Goal: Task Accomplishment & Management: Manage account settings

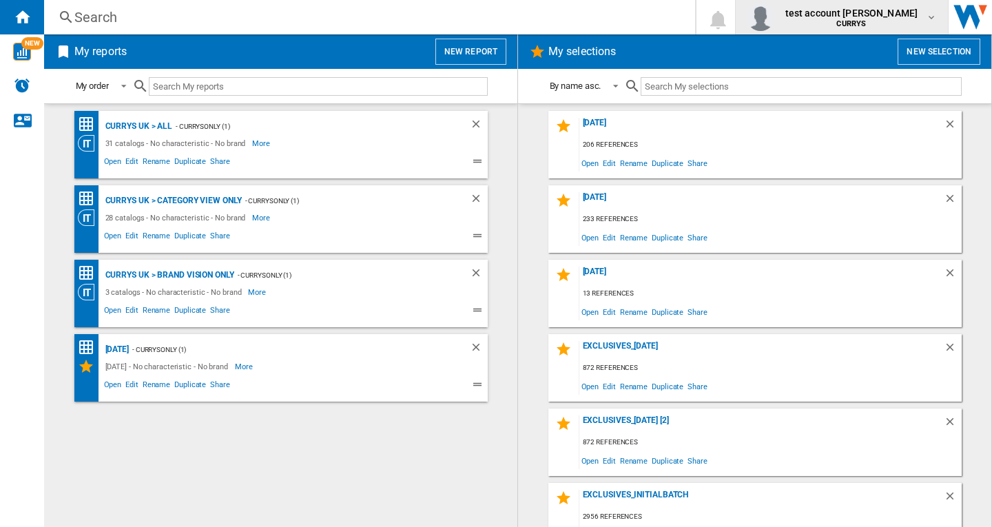
click at [866, 22] on b "CURRYS" at bounding box center [851, 23] width 30 height 9
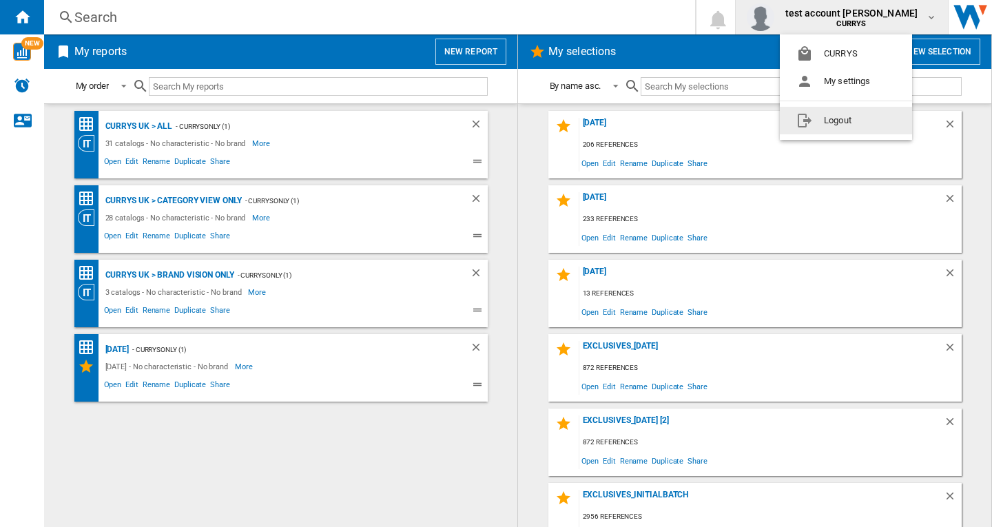
click at [840, 120] on button "Logout" at bounding box center [846, 121] width 132 height 28
